Goal: Task Accomplishment & Management: Complete application form

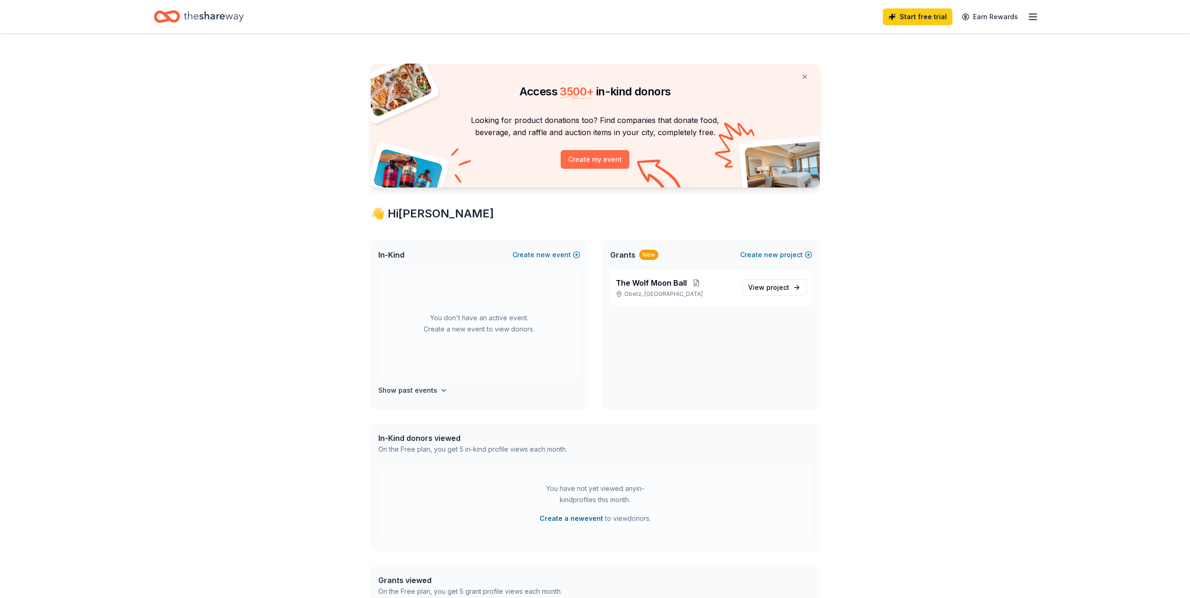
click at [590, 157] on button "Create my event" at bounding box center [595, 159] width 69 height 19
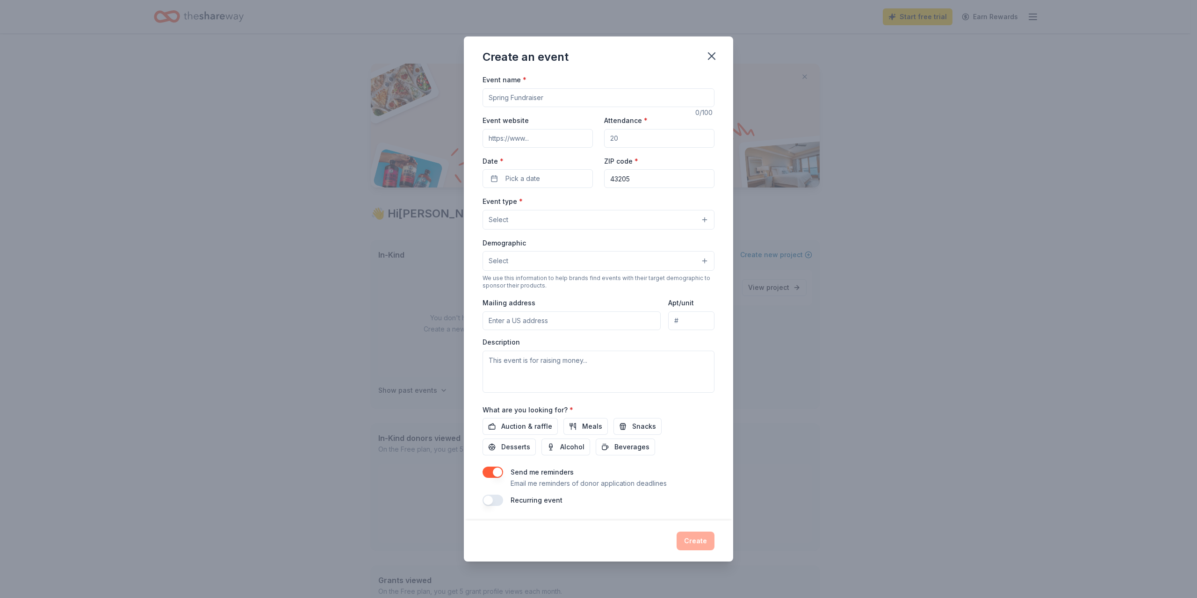
click at [549, 98] on input "Event name *" at bounding box center [599, 97] width 232 height 19
type input "Winter Fundraiser"
drag, startPoint x: 618, startPoint y: 131, endPoint x: 593, endPoint y: 137, distance: 25.1
click at [593, 137] on div "Event website Attendance * Date * Pick a date ZIP code * 43205" at bounding box center [599, 151] width 232 height 73
drag, startPoint x: 623, startPoint y: 140, endPoint x: 559, endPoint y: 144, distance: 64.6
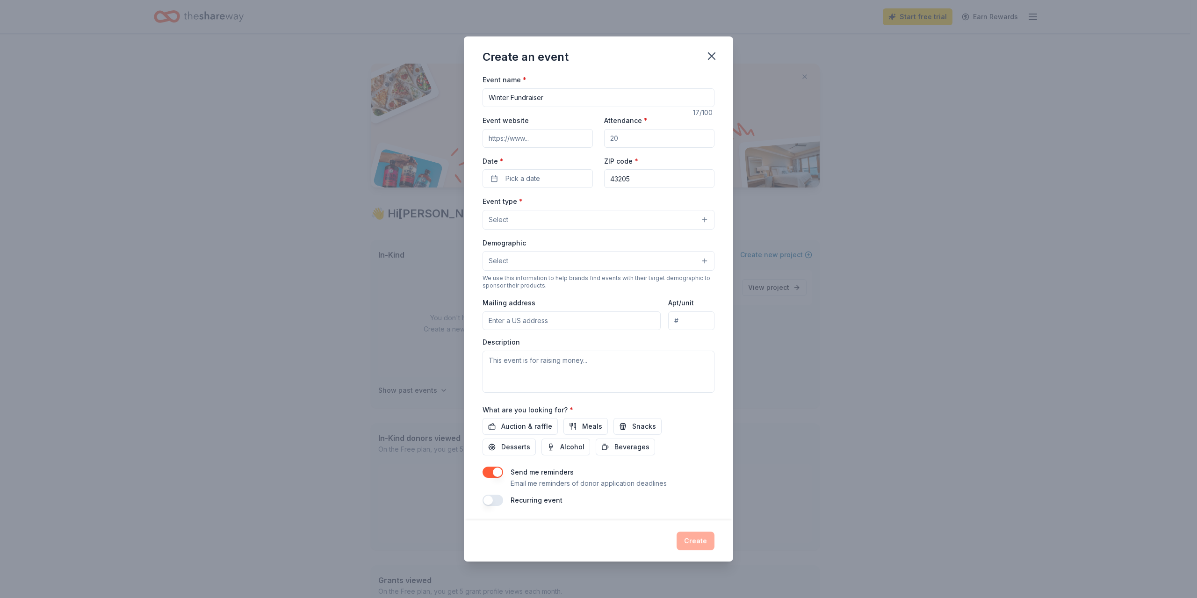
click at [559, 144] on div "Event website Attendance * Date * Pick a date ZIP code * 43205" at bounding box center [599, 151] width 232 height 73
type input "200"
click at [549, 175] on button "Pick a date" at bounding box center [538, 178] width 110 height 19
click at [582, 203] on button "Go to next month" at bounding box center [586, 203] width 13 height 13
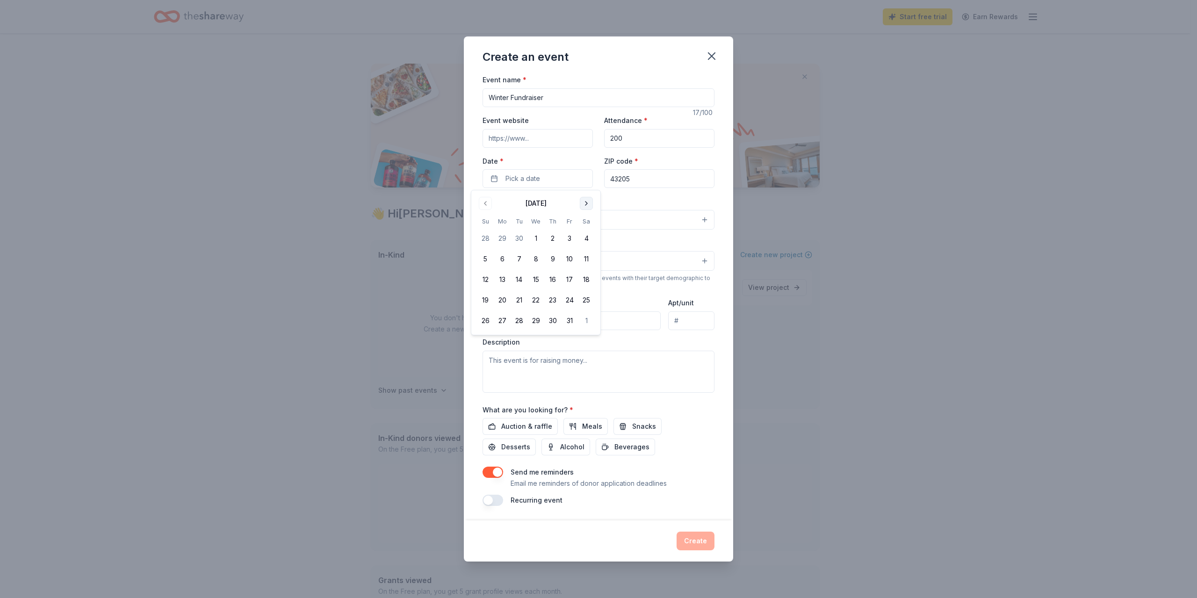
click at [582, 203] on button "Go to next month" at bounding box center [586, 203] width 13 height 13
click at [589, 299] on button "24" at bounding box center [586, 300] width 17 height 17
click at [624, 174] on input "43205" at bounding box center [659, 178] width 110 height 19
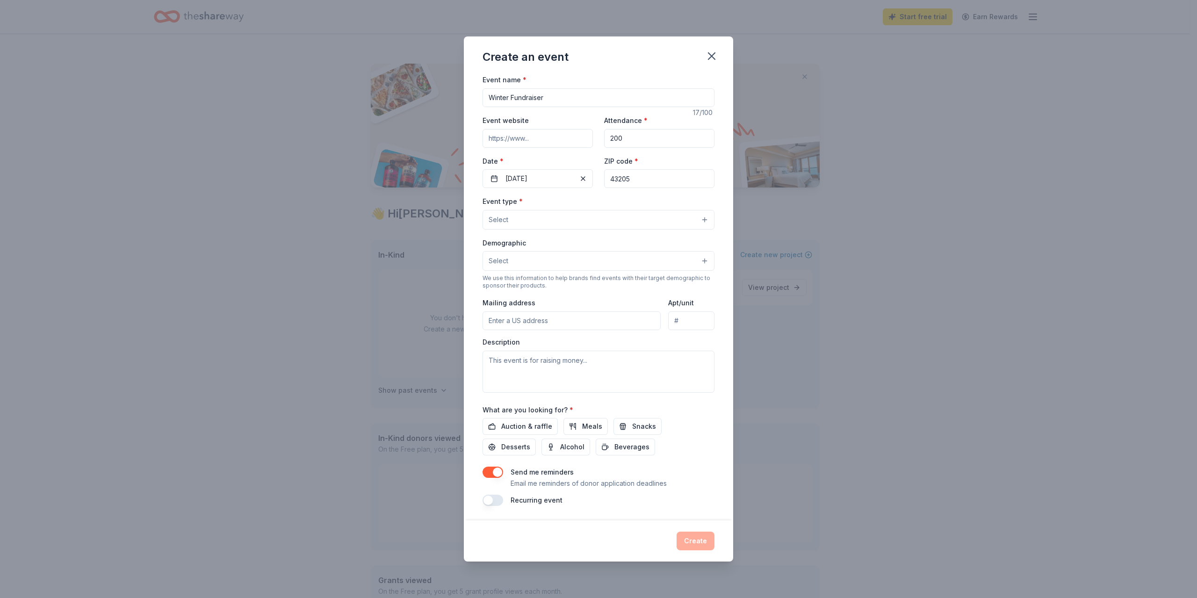
click at [637, 178] on input "43205" at bounding box center [659, 178] width 110 height 19
type input "43207"
click at [601, 224] on button "Select" at bounding box center [599, 220] width 232 height 20
click at [581, 242] on span "Fundraiser" at bounding box center [599, 244] width 216 height 12
click at [476, 232] on div "Event name * Winter Fundraiser 17 /100 Event website Attendance * 200 Date * [D…" at bounding box center [598, 297] width 269 height 446
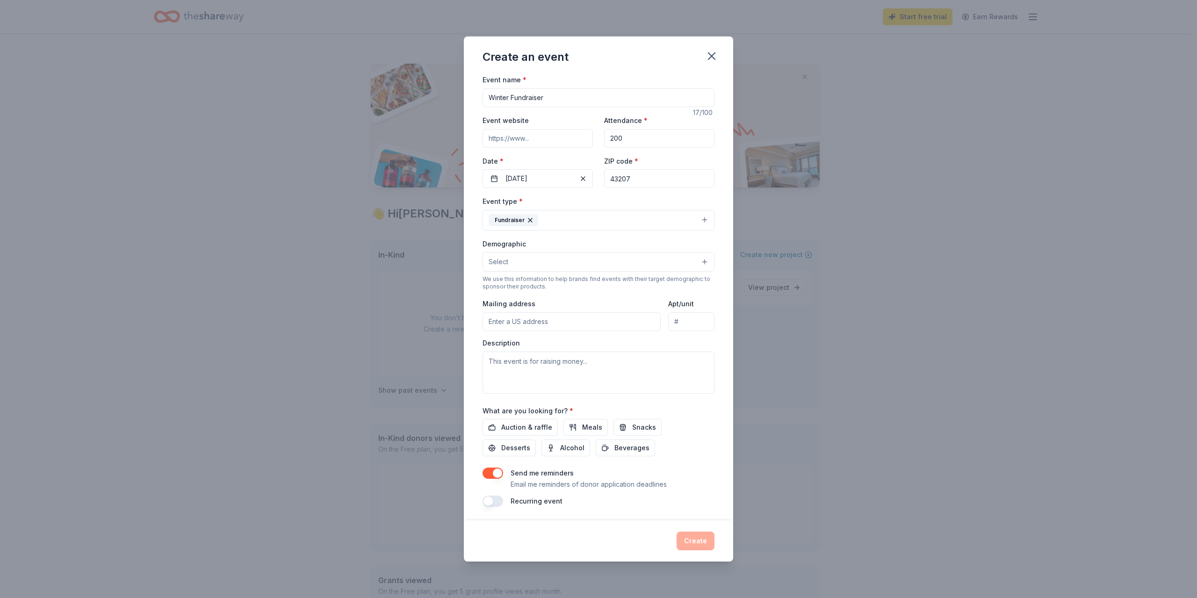
click at [573, 221] on button "Fundraiser" at bounding box center [599, 220] width 232 height 21
click at [532, 322] on span "Music" at bounding box center [599, 324] width 216 height 12
click at [570, 321] on span "Performing & visual arts" at bounding box center [599, 322] width 216 height 12
click at [477, 237] on div "Event name * Winter Fundraiser 17 /100 Event website Attendance * 200 Date * [D…" at bounding box center [598, 297] width 269 height 446
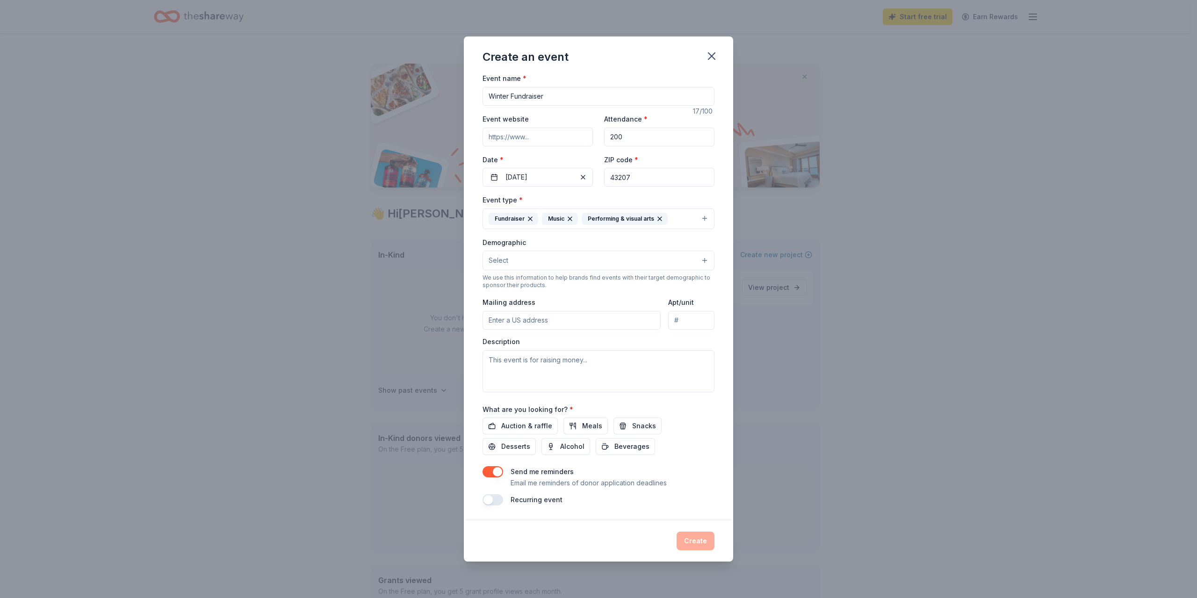
click at [513, 259] on button "Select" at bounding box center [599, 261] width 232 height 20
click at [531, 288] on span "All genders" at bounding box center [599, 284] width 216 height 12
click at [467, 268] on div "Event name * Winter Fundraiser 17 /100 Event website Attendance * 200 Date * [D…" at bounding box center [598, 297] width 269 height 446
click at [586, 260] on button "All genders" at bounding box center [599, 261] width 232 height 21
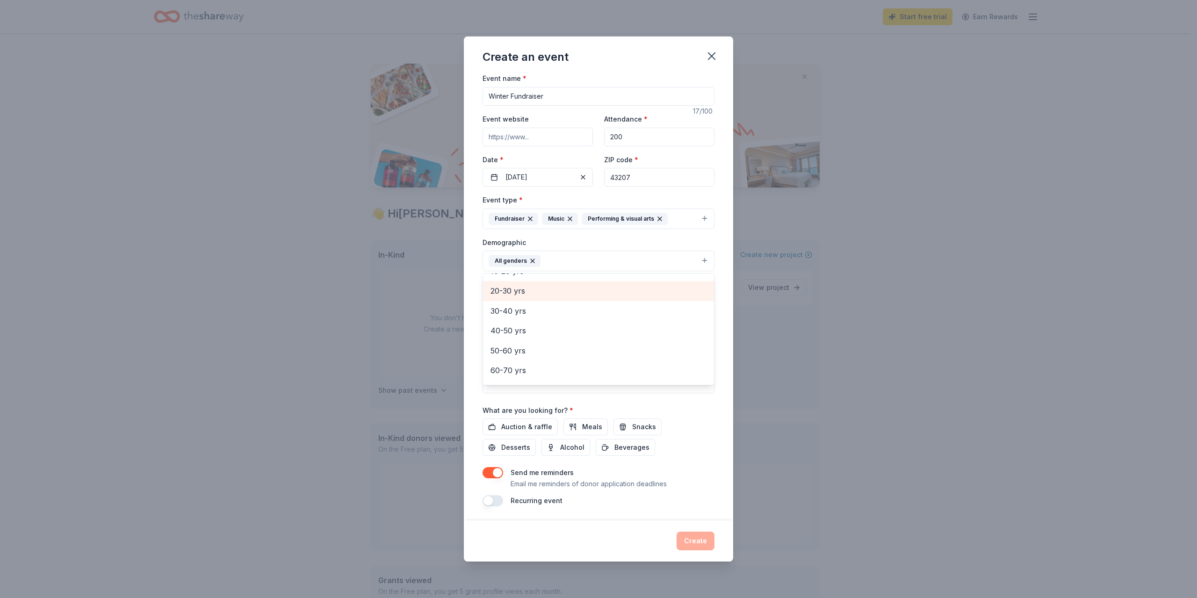
click at [534, 293] on span "20-30 yrs" at bounding box center [599, 291] width 216 height 12
click at [535, 295] on span "30-40 yrs" at bounding box center [599, 291] width 216 height 12
click at [474, 274] on div "Event name * Winter Fundraiser 17 /100 Event website Attendance * 200 Date * [D…" at bounding box center [598, 297] width 269 height 446
click at [506, 315] on input "Mailing address" at bounding box center [572, 321] width 178 height 19
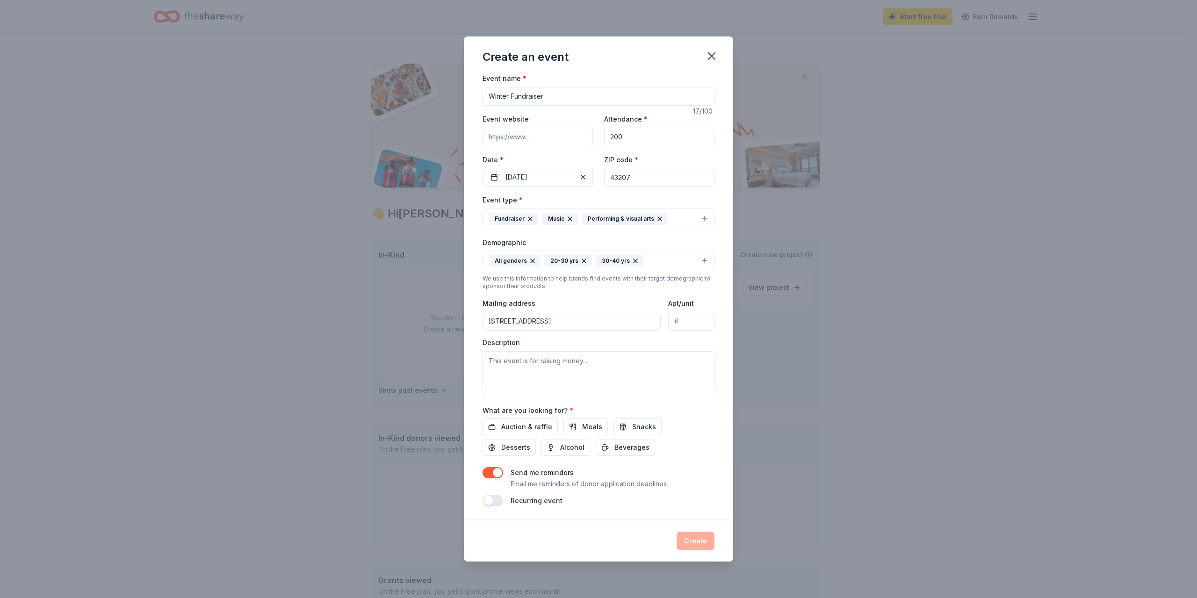
type input "[STREET_ADDRESS]"
click at [542, 422] on span "Auction & raffle" at bounding box center [526, 426] width 51 height 11
drag, startPoint x: 553, startPoint y: 96, endPoint x: 478, endPoint y: 100, distance: 74.9
click at [478, 100] on div "Event name * Winter Fundraiser 17 /100 Event website Attendance * 200 Date * [D…" at bounding box center [598, 297] width 269 height 446
type input "Cybertopia: 2026 Premier Fundraiser"
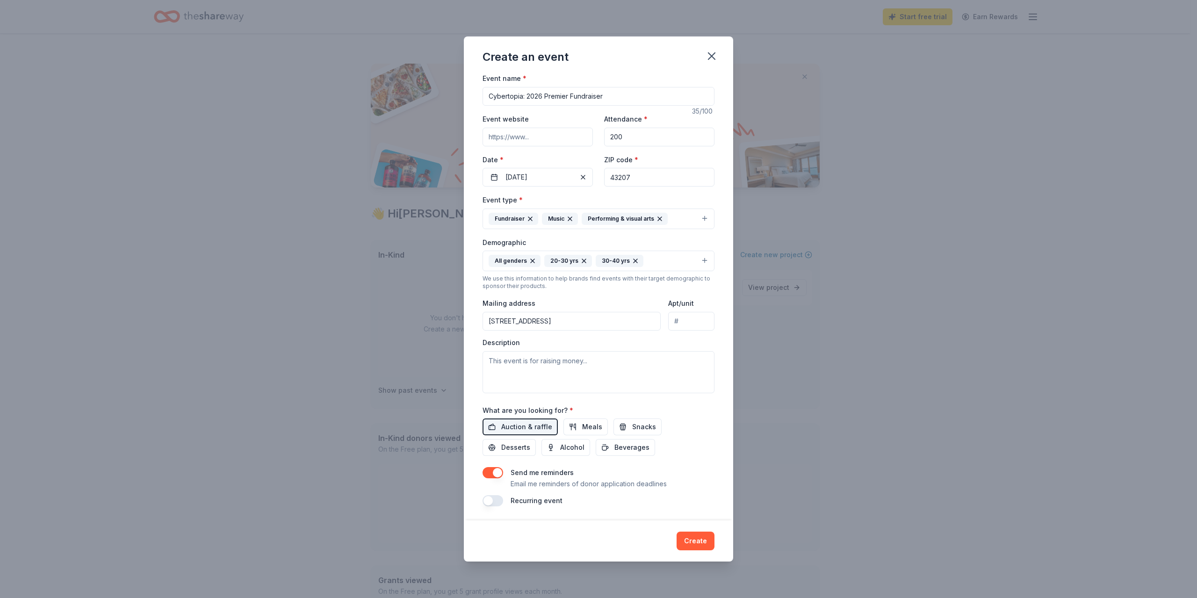
click at [535, 136] on input "Event website" at bounding box center [538, 137] width 110 height 19
paste input "[URL][DOMAIN_NAME]"
type input "[URL][DOMAIN_NAME]"
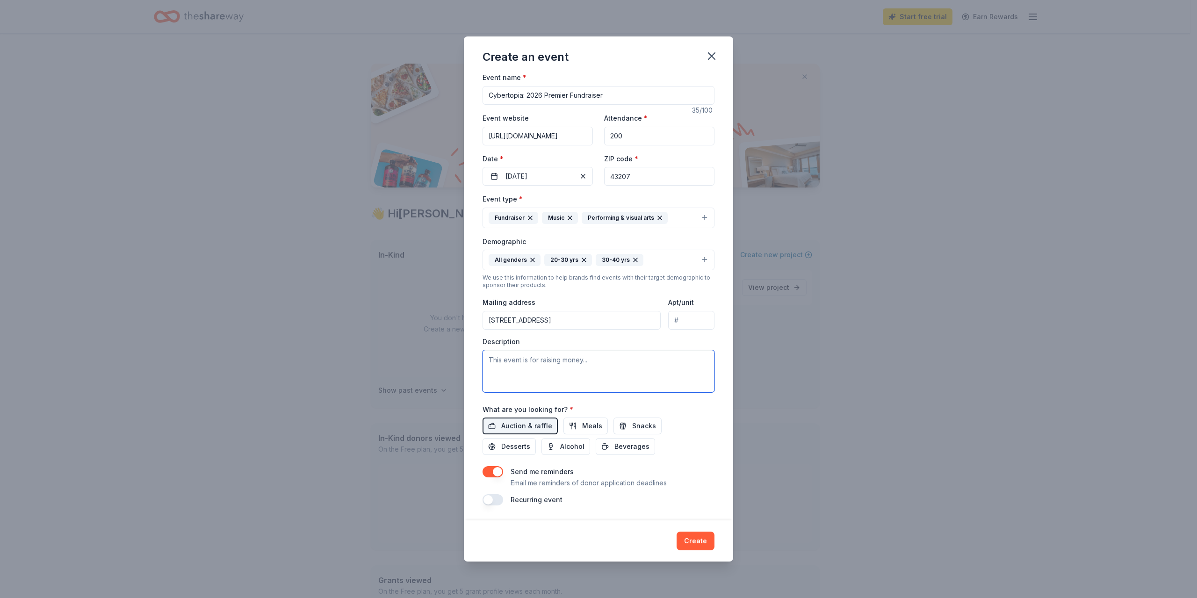
click at [543, 371] on textarea at bounding box center [599, 371] width 232 height 42
paste textarea "We’re excited to share that this January, we’ll be hosting our next fundraiser:…"
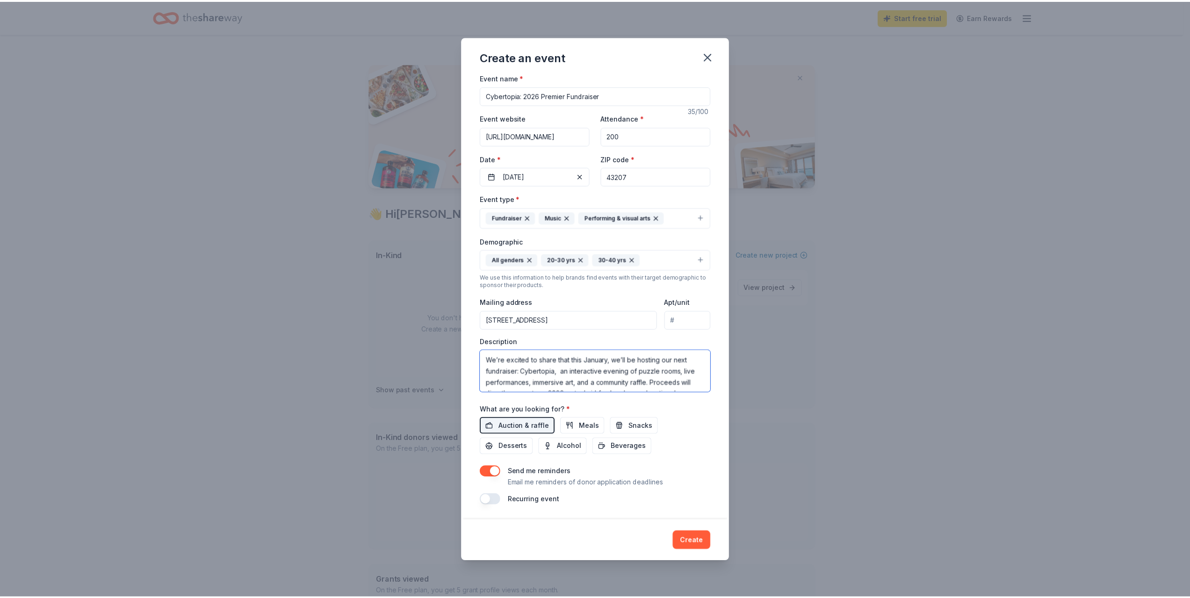
scroll to position [29, 0]
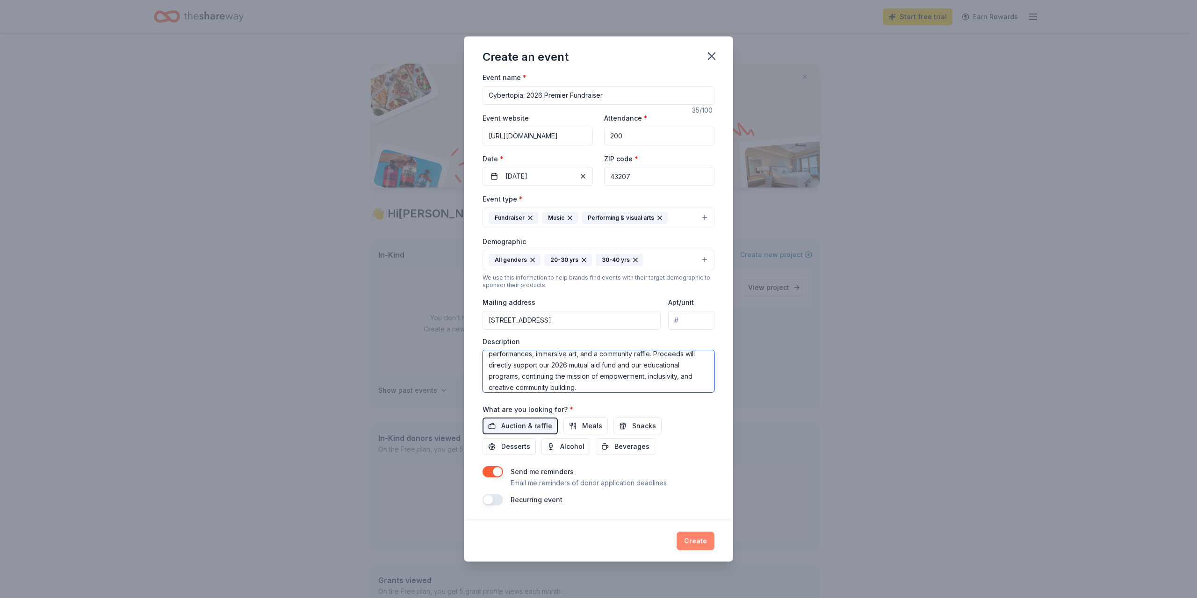
type textarea "We’re excited to share that this January, we’ll be hosting our next fundraiser:…"
click at [695, 538] on button "Create" at bounding box center [696, 541] width 38 height 19
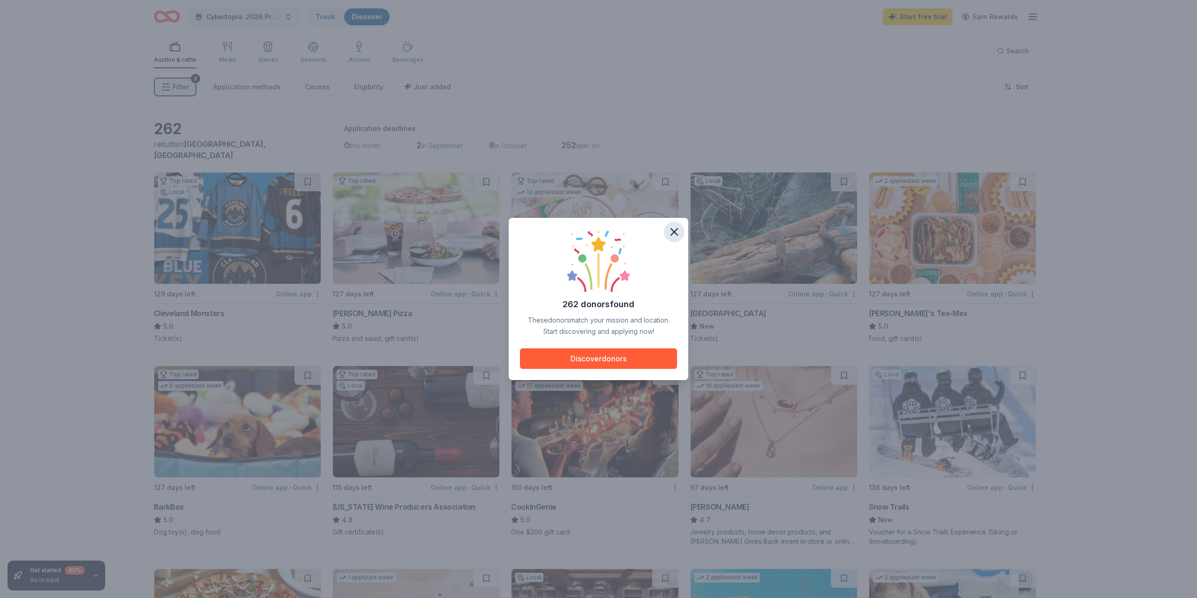
click at [676, 229] on icon "button" at bounding box center [674, 231] width 13 height 13
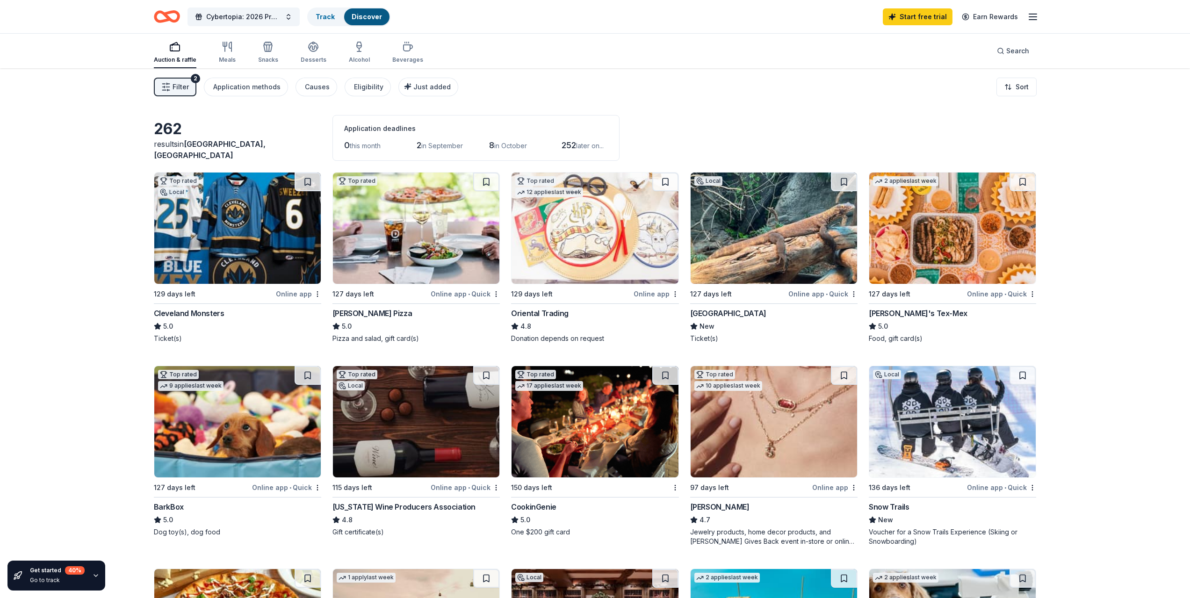
click at [167, 22] on icon "Home" at bounding box center [167, 17] width 26 height 22
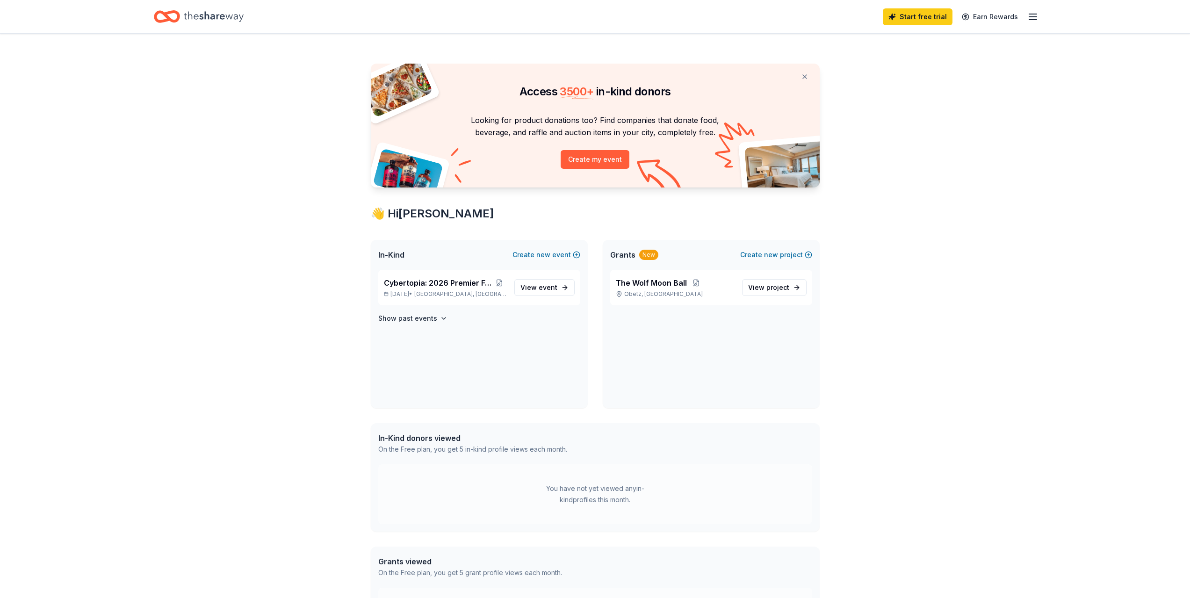
click at [225, 20] on icon "Home" at bounding box center [214, 16] width 60 height 19
click at [473, 294] on p "[DATE] • [GEOGRAPHIC_DATA], [GEOGRAPHIC_DATA]" at bounding box center [445, 293] width 123 height 7
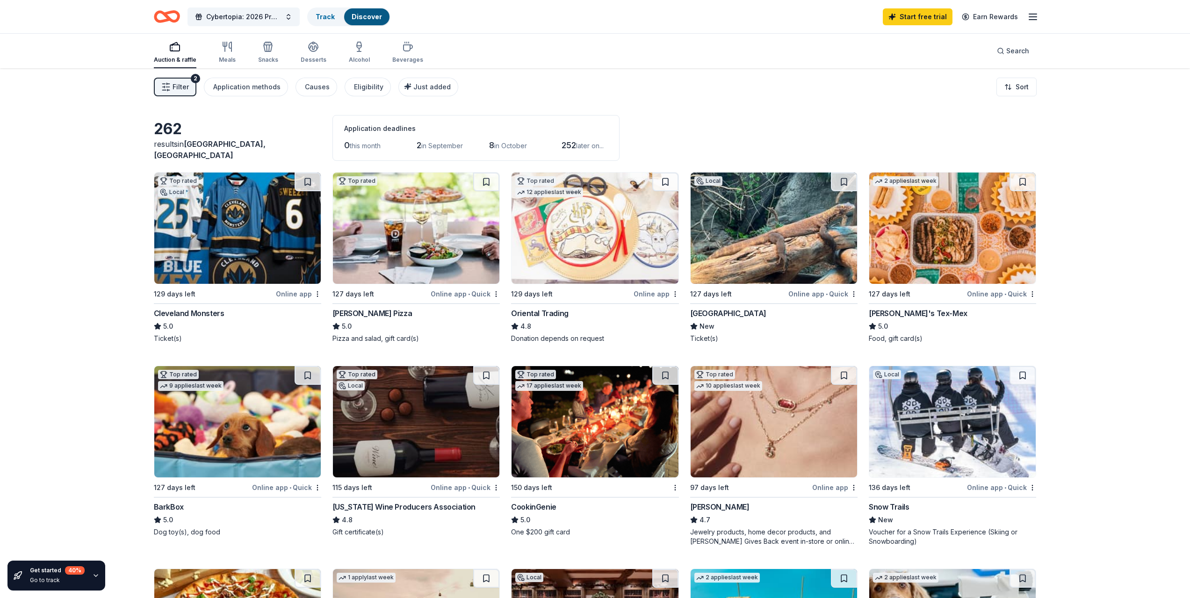
click at [185, 87] on span "Filter" at bounding box center [181, 86] width 16 height 11
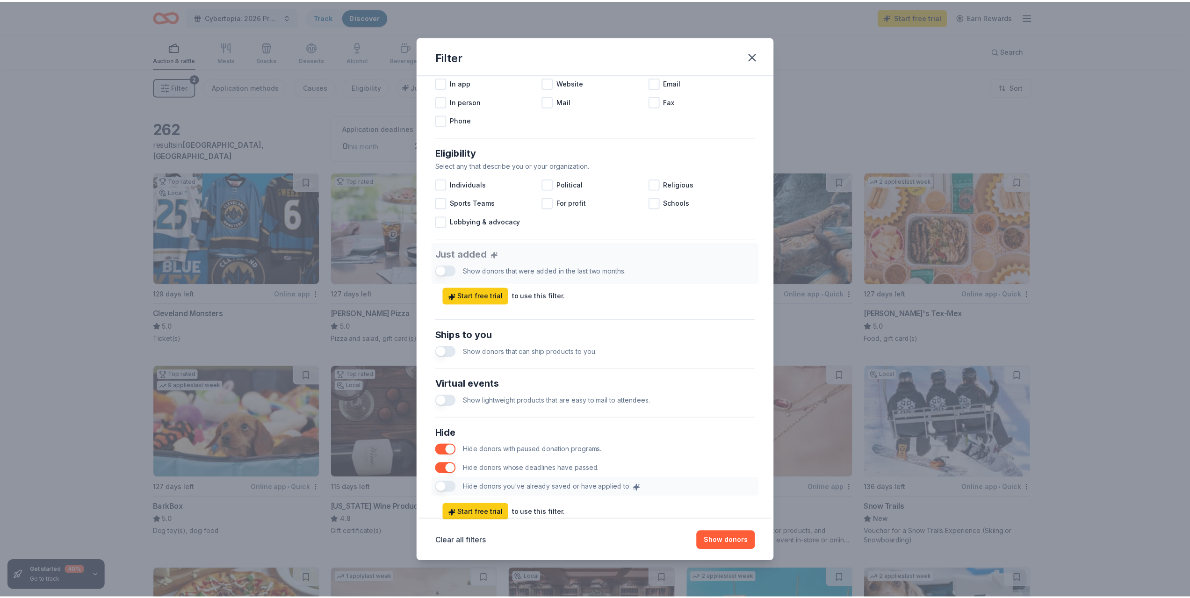
scroll to position [234, 0]
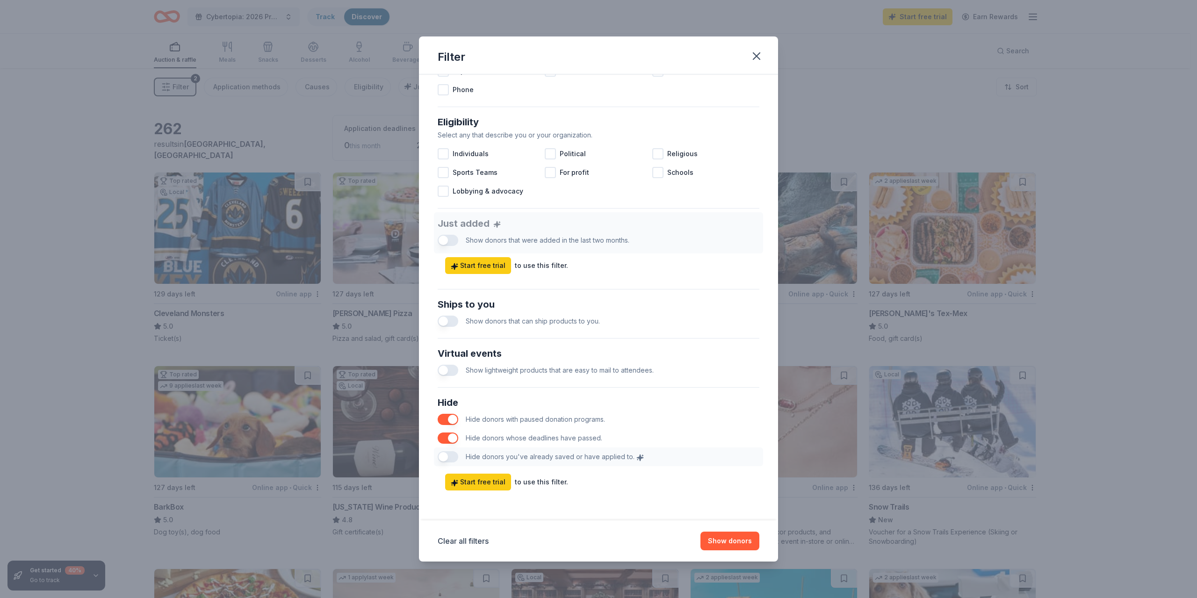
click at [452, 419] on button "button" at bounding box center [448, 419] width 21 height 11
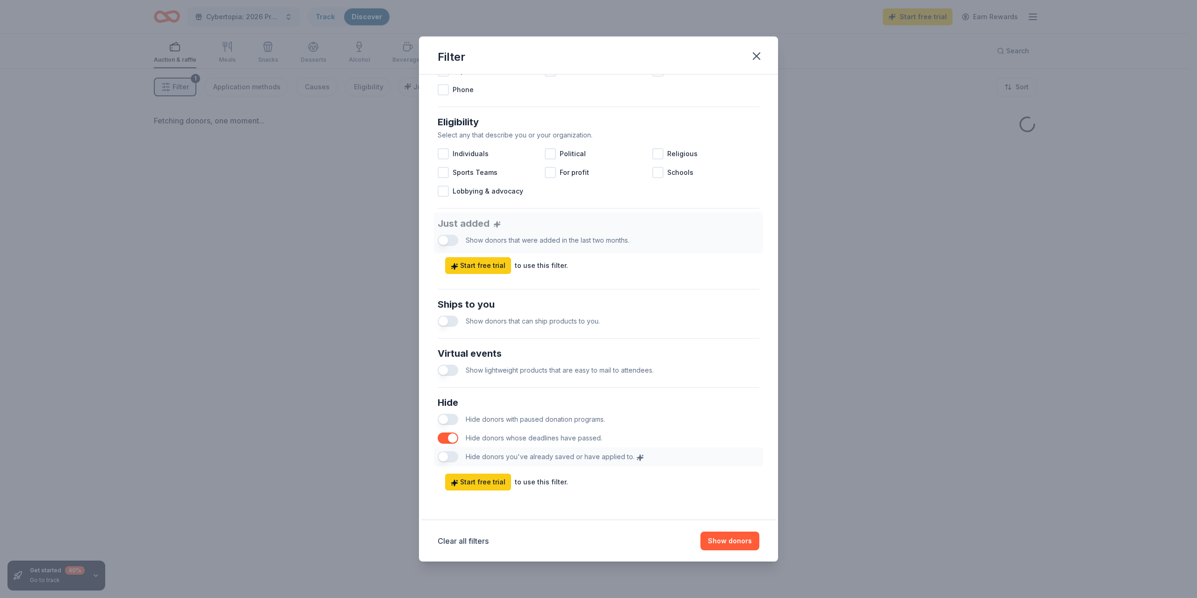
click at [451, 440] on button "button" at bounding box center [448, 438] width 21 height 11
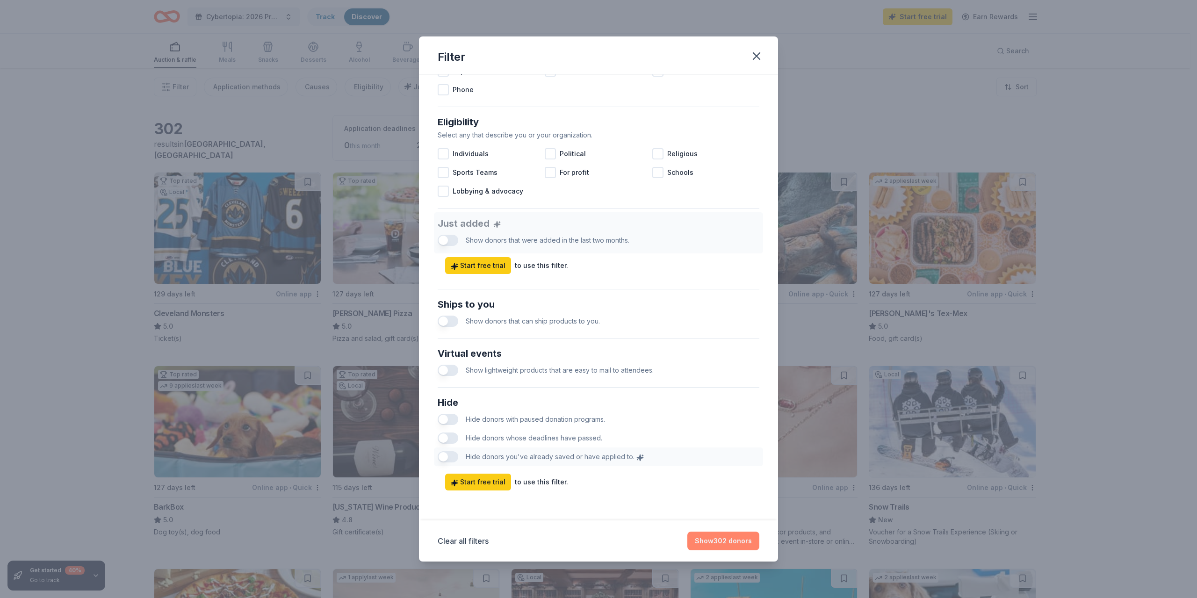
click at [718, 539] on button "Show 302 donors" at bounding box center [723, 541] width 72 height 19
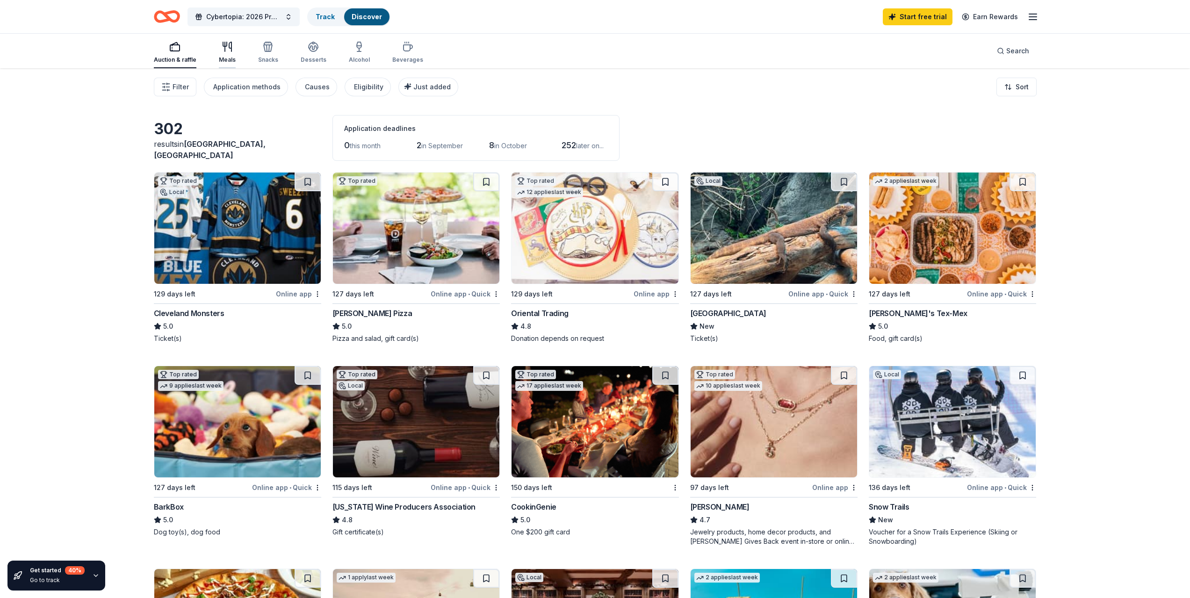
click at [229, 48] on icon "button" at bounding box center [230, 46] width 2 height 9
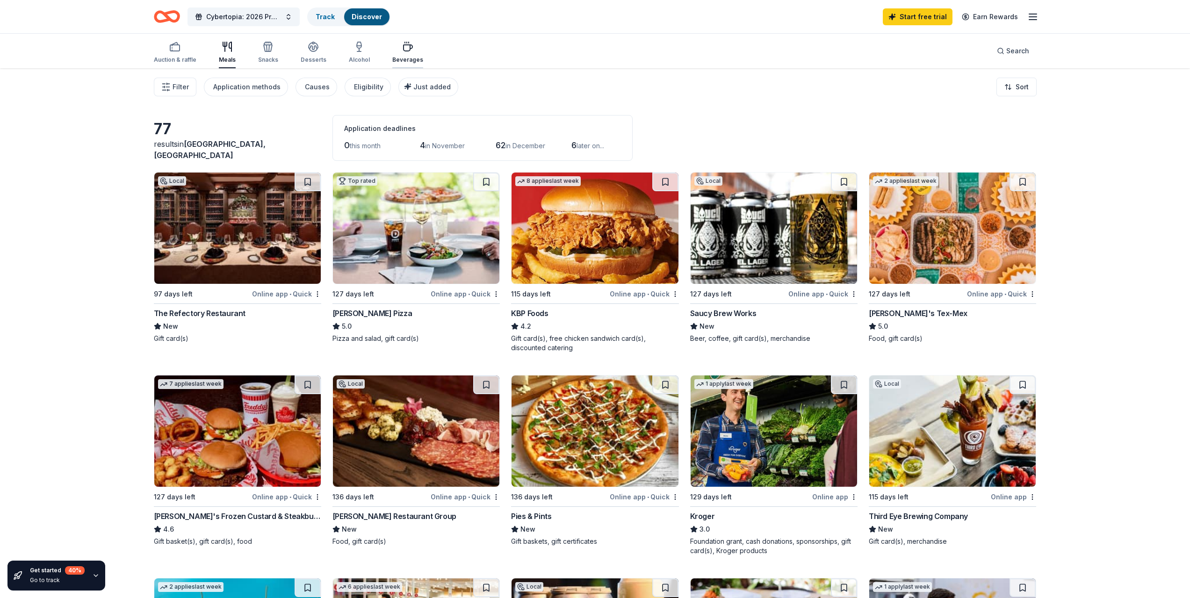
click at [404, 51] on icon "button" at bounding box center [408, 48] width 9 height 6
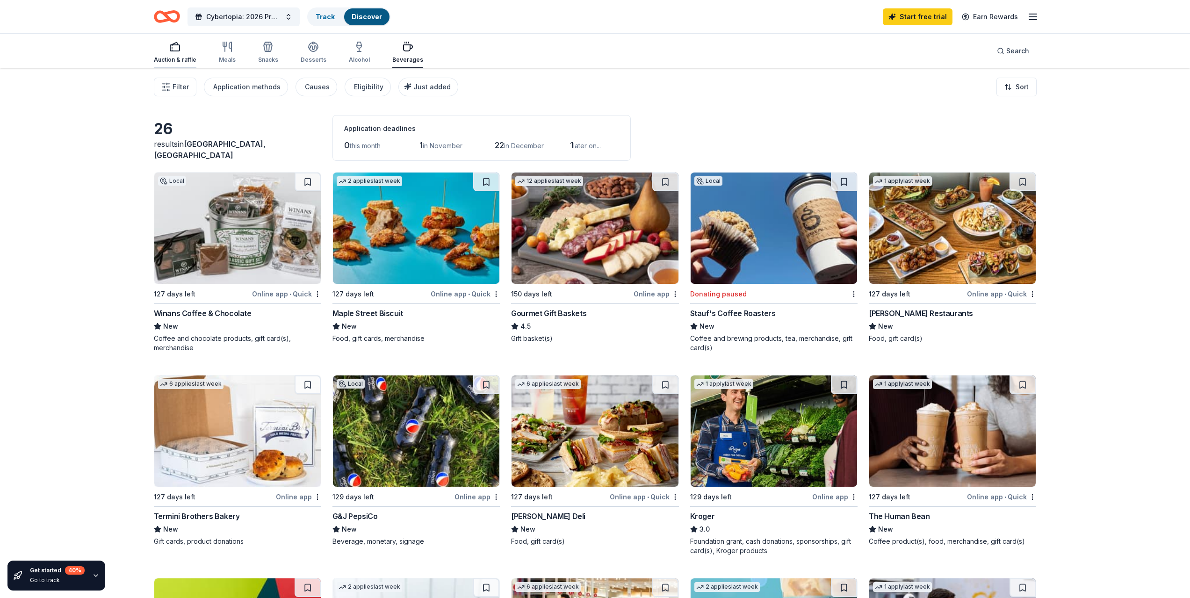
click at [186, 60] on div "Auction & raffle" at bounding box center [175, 59] width 43 height 7
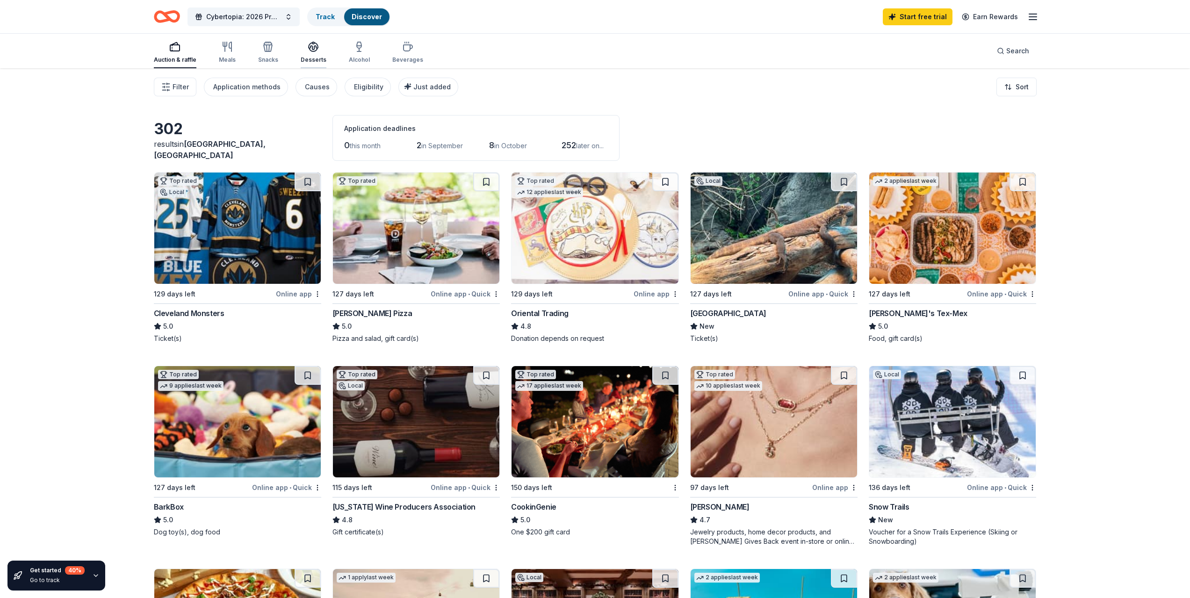
click at [306, 57] on div "Desserts" at bounding box center [314, 59] width 26 height 7
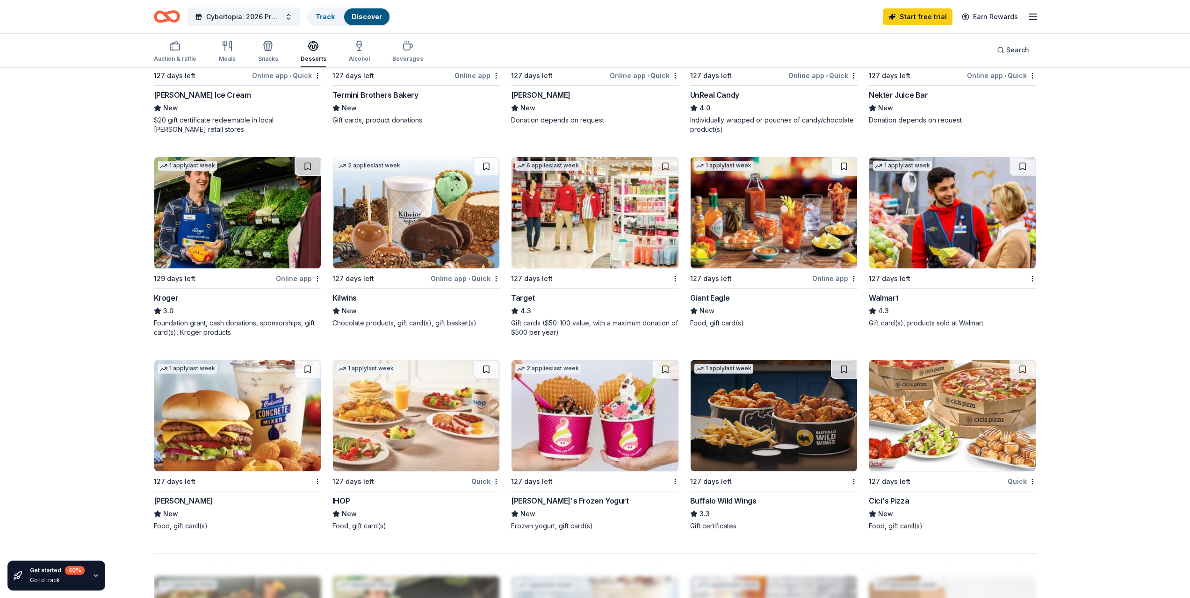
scroll to position [421, 0]
click at [222, 241] on img at bounding box center [237, 213] width 166 height 111
